Goal: Task Accomplishment & Management: Use online tool/utility

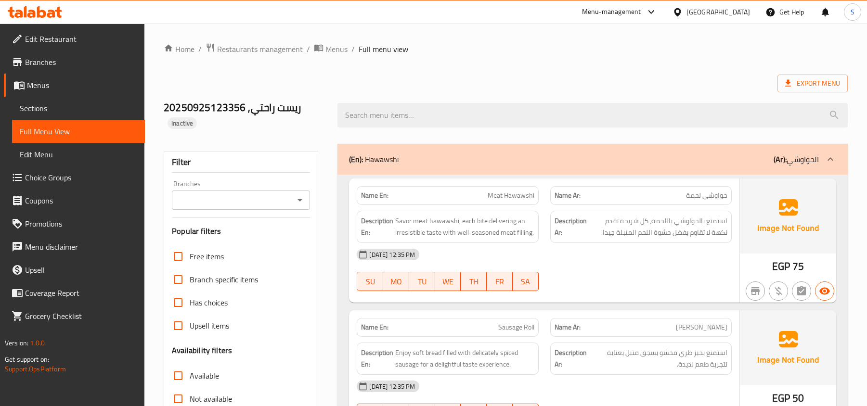
scroll to position [193, 0]
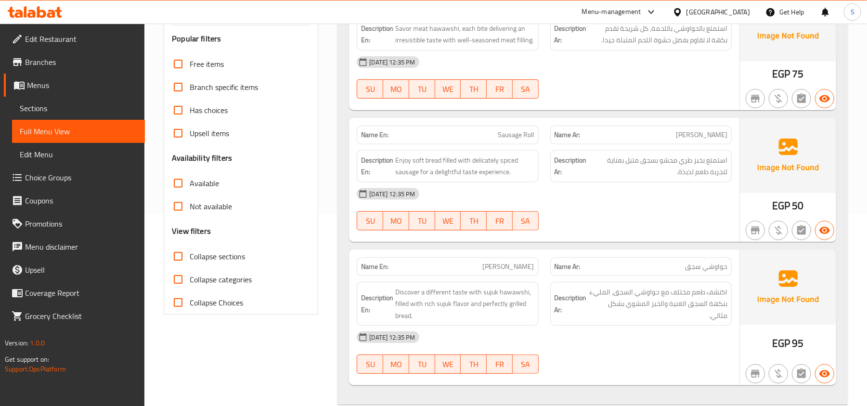
click at [732, 18] on div "[GEOGRAPHIC_DATA]" at bounding box center [711, 11] width 93 height 23
click at [683, 12] on icon at bounding box center [677, 12] width 10 height 10
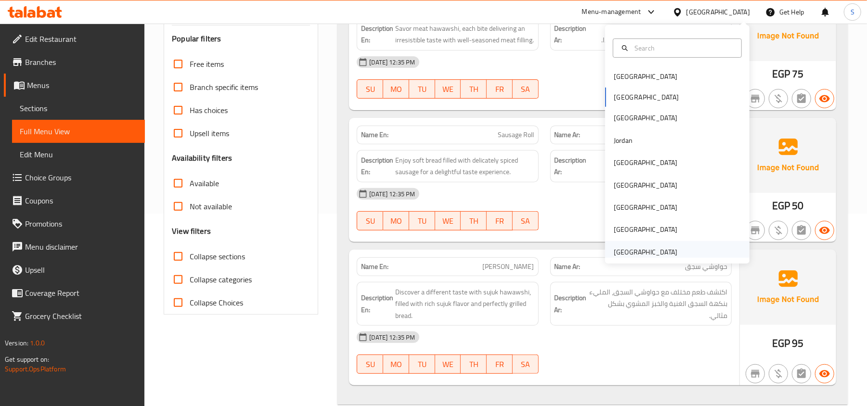
click at [633, 250] on div "[GEOGRAPHIC_DATA]" at bounding box center [646, 252] width 64 height 11
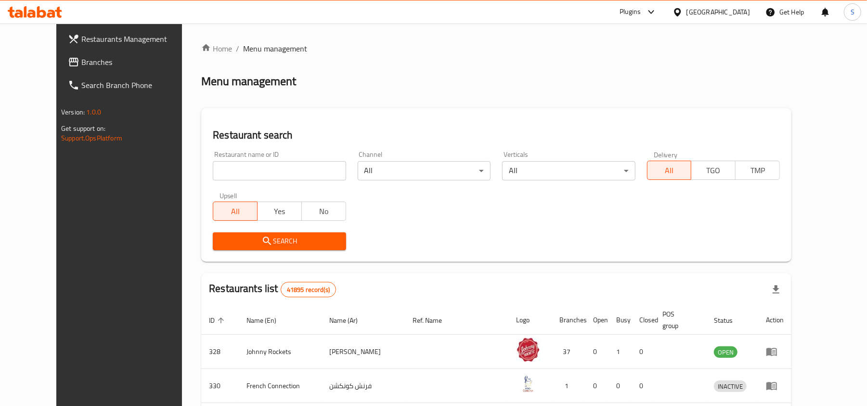
click at [81, 64] on span "Branches" at bounding box center [137, 62] width 112 height 12
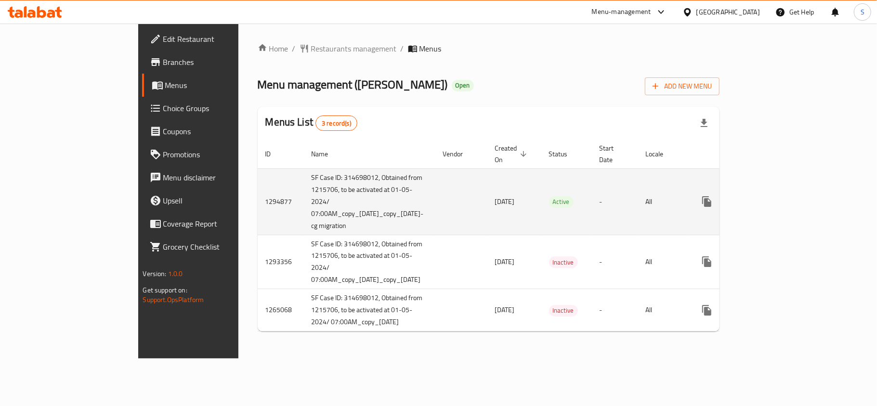
click at [782, 196] on icon "enhanced table" at bounding box center [776, 202] width 12 height 12
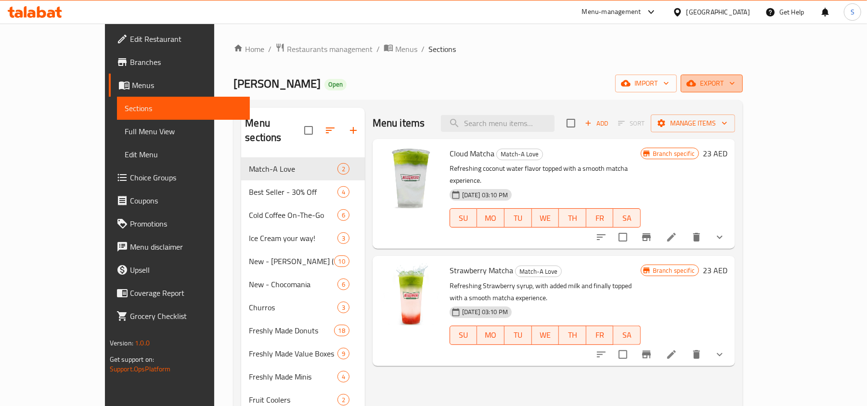
click at [735, 82] on span "export" at bounding box center [711, 84] width 47 height 12
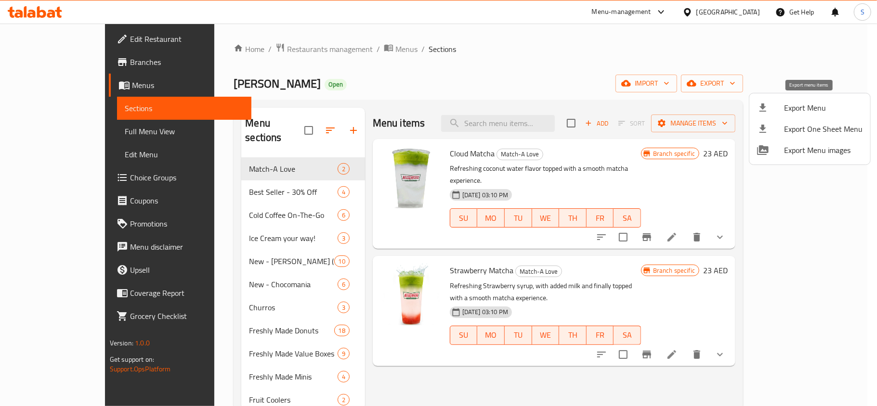
click at [779, 106] on div at bounding box center [770, 108] width 27 height 12
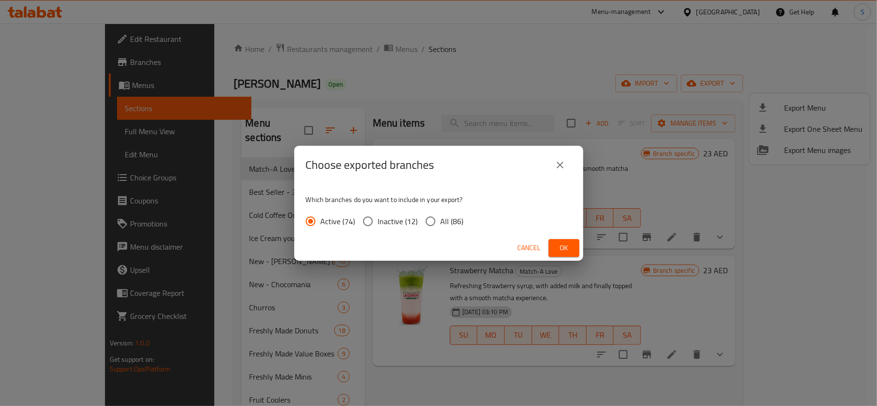
click at [444, 218] on span "All (86)" at bounding box center [451, 222] width 23 height 12
click at [440, 218] on input "All (86)" at bounding box center [430, 221] width 20 height 20
radio input "true"
click at [570, 249] on span "Ok" at bounding box center [563, 248] width 15 height 12
